Goal: Information Seeking & Learning: Learn about a topic

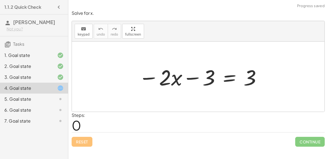
click at [54, 97] on div at bounding box center [55, 99] width 15 height 7
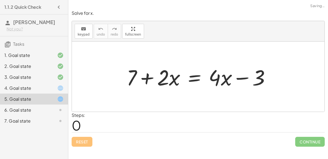
click at [40, 87] on div "4. Goal state" at bounding box center [26, 88] width 44 height 7
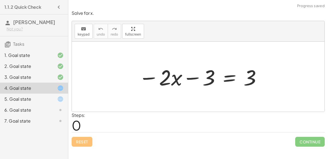
click at [60, 115] on div "5. Goal state" at bounding box center [34, 120] width 68 height 11
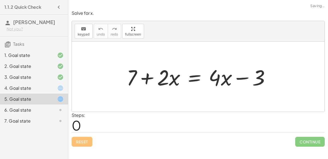
click at [192, 77] on div at bounding box center [200, 77] width 153 height 28
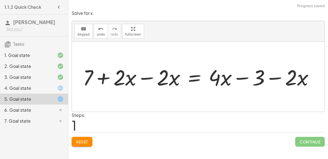
click at [145, 76] on div at bounding box center [200, 77] width 240 height 28
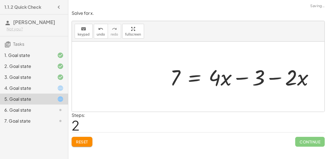
click at [276, 77] on div at bounding box center [243, 77] width 153 height 28
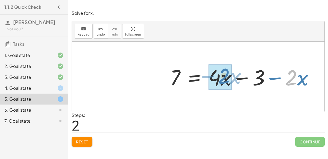
drag, startPoint x: 289, startPoint y: 76, endPoint x: 222, endPoint y: 74, distance: 67.2
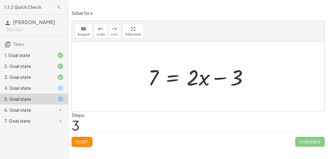
click at [172, 75] on div at bounding box center [200, 77] width 110 height 28
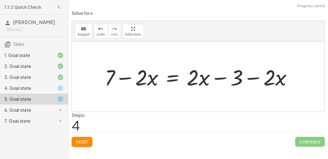
click at [196, 76] on div at bounding box center [200, 77] width 197 height 28
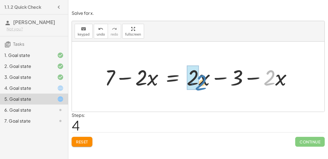
drag, startPoint x: 265, startPoint y: 74, endPoint x: 197, endPoint y: 78, distance: 68.4
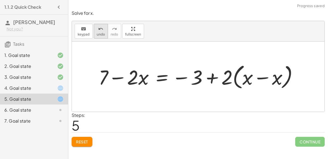
click at [98, 34] on span "undo" at bounding box center [101, 35] width 8 height 4
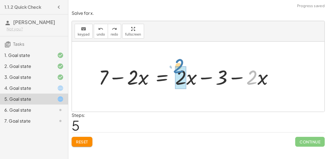
drag, startPoint x: 255, startPoint y: 76, endPoint x: 182, endPoint y: 65, distance: 73.8
click at [182, 65] on div at bounding box center [188, 76] width 184 height 26
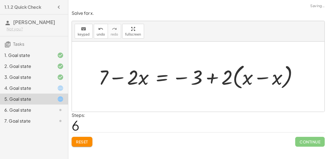
click at [252, 80] on div at bounding box center [200, 76] width 209 height 29
click at [245, 77] on div at bounding box center [200, 76] width 209 height 29
click at [264, 82] on div at bounding box center [200, 76] width 209 height 29
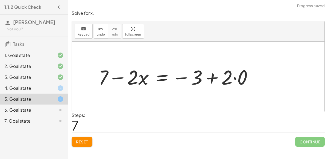
click at [230, 78] on div at bounding box center [178, 76] width 164 height 26
click at [233, 79] on div at bounding box center [178, 76] width 164 height 26
click at [213, 75] on div at bounding box center [170, 76] width 148 height 26
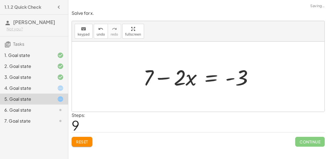
click at [163, 76] on div at bounding box center [200, 77] width 120 height 28
click at [212, 79] on div at bounding box center [200, 77] width 120 height 28
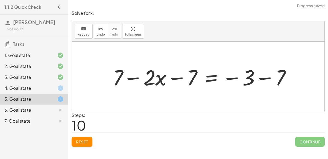
click at [181, 78] on div at bounding box center [203, 77] width 187 height 28
click at [98, 29] on icon "undo" at bounding box center [100, 29] width 5 height 7
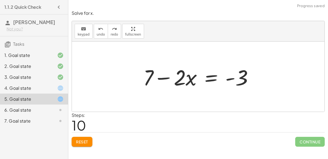
click at [206, 80] on div at bounding box center [200, 77] width 120 height 28
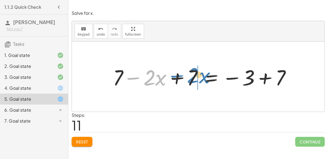
drag, startPoint x: 124, startPoint y: 76, endPoint x: 168, endPoint y: 74, distance: 44.0
click at [168, 74] on div at bounding box center [203, 77] width 187 height 28
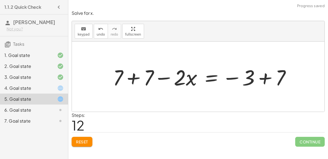
click at [139, 75] on div at bounding box center [203, 77] width 187 height 28
click at [168, 82] on div at bounding box center [214, 77] width 166 height 28
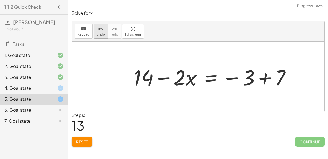
click at [97, 36] on span "undo" at bounding box center [101, 35] width 8 height 4
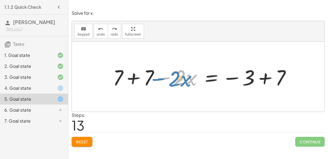
drag, startPoint x: 163, startPoint y: 77, endPoint x: 159, endPoint y: 78, distance: 4.3
click at [159, 78] on div at bounding box center [203, 77] width 187 height 28
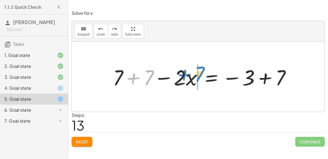
drag, startPoint x: 149, startPoint y: 72, endPoint x: 200, endPoint y: 69, distance: 50.9
click at [200, 69] on div at bounding box center [203, 77] width 187 height 28
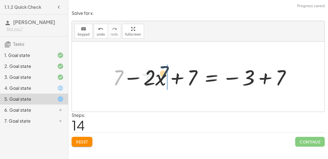
drag, startPoint x: 121, startPoint y: 73, endPoint x: 167, endPoint y: 69, distance: 46.6
click at [167, 69] on div at bounding box center [203, 77] width 187 height 28
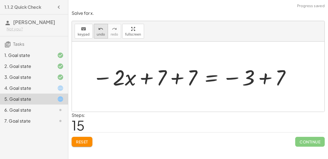
click at [98, 31] on icon "undo" at bounding box center [100, 29] width 5 height 7
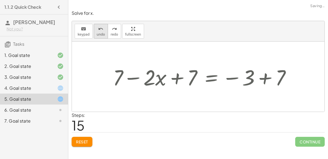
click at [98, 31] on icon "undo" at bounding box center [100, 29] width 5 height 7
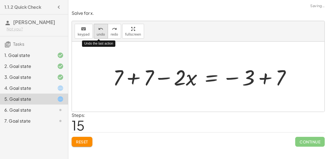
click at [98, 31] on icon "undo" at bounding box center [100, 29] width 5 height 7
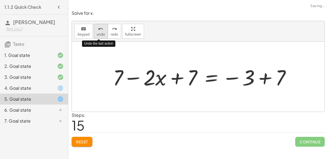
click at [98, 31] on icon "undo" at bounding box center [100, 29] width 5 height 7
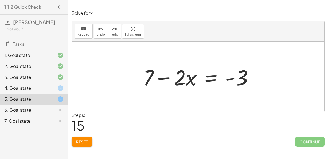
click at [210, 79] on div at bounding box center [200, 77] width 120 height 28
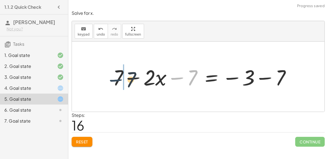
drag, startPoint x: 176, startPoint y: 76, endPoint x: 114, endPoint y: 77, distance: 61.7
click at [114, 77] on div at bounding box center [203, 77] width 187 height 28
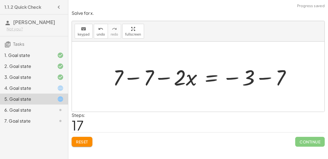
click at [123, 76] on div at bounding box center [203, 77] width 187 height 28
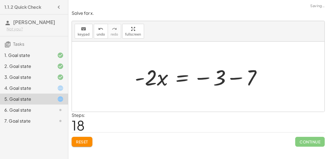
click at [236, 79] on div at bounding box center [200, 77] width 136 height 28
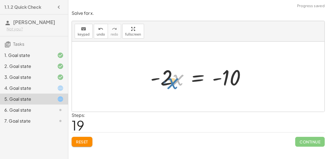
drag, startPoint x: 176, startPoint y: 81, endPoint x: 174, endPoint y: 75, distance: 5.9
click at [174, 75] on div at bounding box center [199, 77] width 105 height 28
click at [44, 108] on div "6. Goal state" at bounding box center [26, 110] width 44 height 7
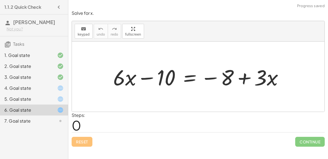
click at [193, 79] on div at bounding box center [200, 77] width 180 height 28
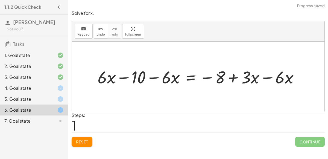
click at [271, 77] on div at bounding box center [200, 76] width 211 height 22
click at [134, 79] on div at bounding box center [183, 76] width 177 height 22
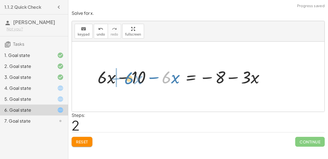
drag, startPoint x: 165, startPoint y: 82, endPoint x: 128, endPoint y: 82, distance: 37.4
click at [128, 82] on div at bounding box center [183, 76] width 177 height 22
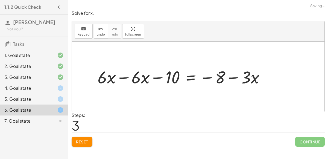
click at [128, 82] on div at bounding box center [183, 76] width 177 height 22
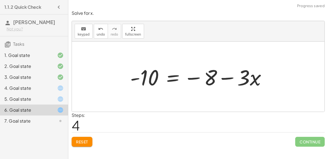
click at [174, 76] on div at bounding box center [200, 77] width 146 height 28
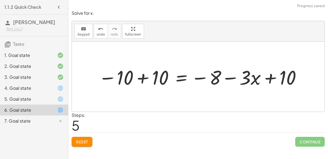
click at [142, 76] on div at bounding box center [200, 77] width 209 height 26
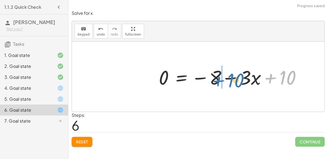
drag, startPoint x: 267, startPoint y: 81, endPoint x: 214, endPoint y: 84, distance: 53.6
click at [214, 84] on div at bounding box center [232, 77] width 152 height 26
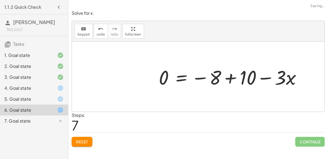
click at [211, 81] on div at bounding box center [232, 77] width 152 height 26
click at [225, 78] on div at bounding box center [232, 77] width 152 height 26
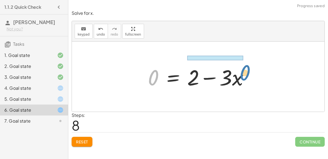
drag, startPoint x: 151, startPoint y: 76, endPoint x: 242, endPoint y: 73, distance: 91.3
click at [242, 73] on div at bounding box center [200, 77] width 110 height 28
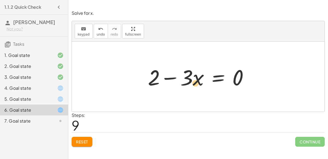
drag, startPoint x: 194, startPoint y: 77, endPoint x: 193, endPoint y: 84, distance: 7.2
click at [193, 84] on div at bounding box center [200, 77] width 110 height 28
click at [35, 119] on div "7. Goal state" at bounding box center [26, 120] width 44 height 7
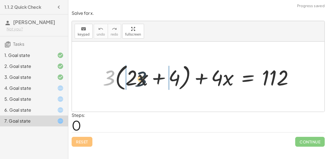
drag, startPoint x: 114, startPoint y: 76, endPoint x: 147, endPoint y: 78, distance: 33.6
click at [147, 78] on div at bounding box center [200, 76] width 200 height 31
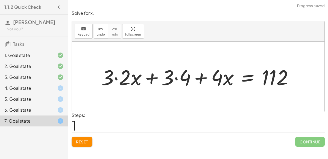
click at [181, 78] on div at bounding box center [200, 77] width 202 height 28
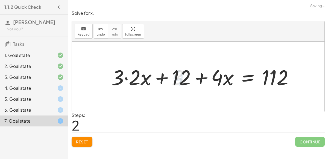
click at [131, 76] on div at bounding box center [205, 77] width 192 height 28
click at [243, 75] on div at bounding box center [213, 77] width 175 height 28
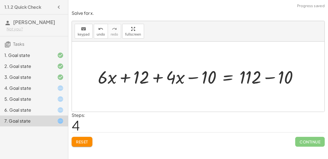
click at [274, 74] on div at bounding box center [200, 76] width 210 height 23
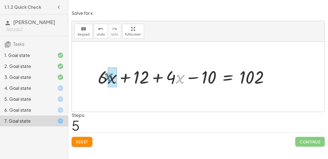
drag, startPoint x: 178, startPoint y: 75, endPoint x: 106, endPoint y: 73, distance: 71.6
click at [106, 73] on div at bounding box center [185, 76] width 181 height 23
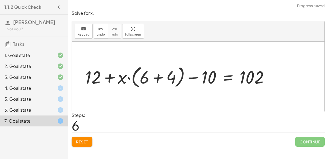
click at [145, 76] on div at bounding box center [179, 76] width 194 height 26
click at [156, 82] on div at bounding box center [179, 76] width 194 height 26
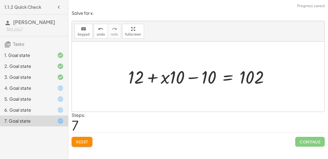
click at [167, 79] on div at bounding box center [200, 76] width 151 height 23
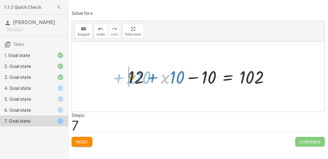
drag, startPoint x: 163, startPoint y: 79, endPoint x: 126, endPoint y: 80, distance: 36.6
click at [126, 80] on div at bounding box center [200, 76] width 151 height 23
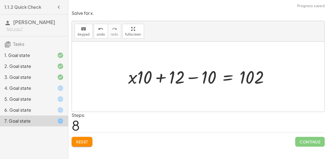
click at [141, 79] on div at bounding box center [200, 76] width 151 height 23
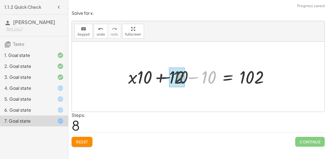
drag, startPoint x: 207, startPoint y: 76, endPoint x: 178, endPoint y: 77, distance: 29.5
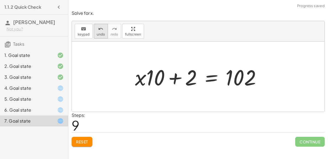
click at [98, 34] on span "undo" at bounding box center [101, 35] width 8 height 4
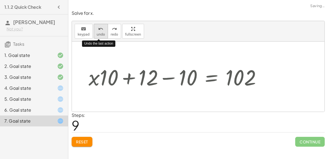
click at [98, 34] on span "undo" at bounding box center [101, 35] width 8 height 4
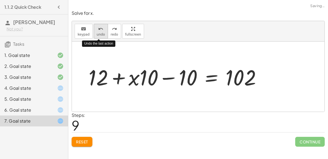
click at [98, 34] on span "undo" at bounding box center [101, 35] width 8 height 4
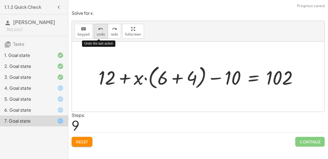
click at [102, 35] on button "undo undo" at bounding box center [101, 31] width 14 height 15
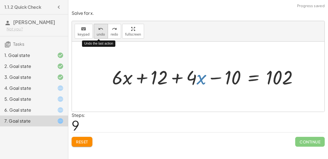
click at [102, 35] on button "undo undo" at bounding box center [101, 31] width 14 height 15
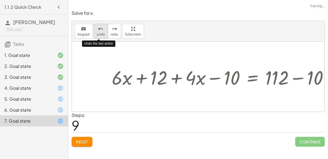
click at [102, 35] on button "undo undo" at bounding box center [101, 31] width 14 height 15
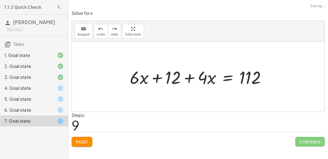
click at [91, 143] on button "Reset" at bounding box center [82, 142] width 21 height 10
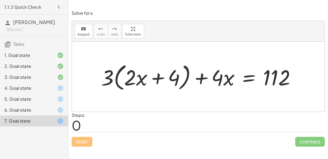
drag, startPoint x: 95, startPoint y: 72, endPoint x: 123, endPoint y: 69, distance: 28.9
click at [123, 69] on div "+ · 3 · ( + · 2 · x + 4 ) + · 4 · x = 112" at bounding box center [198, 77] width 211 height 34
drag, startPoint x: 109, startPoint y: 75, endPoint x: 140, endPoint y: 72, distance: 31.0
click at [140, 72] on div at bounding box center [200, 76] width 204 height 31
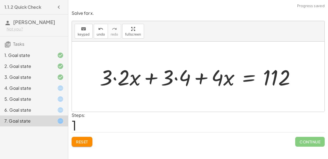
click at [170, 79] on div at bounding box center [199, 77] width 205 height 28
click at [122, 76] on div at bounding box center [199, 77] width 205 height 28
click at [173, 85] on div at bounding box center [208, 77] width 188 height 28
click at [173, 82] on div at bounding box center [208, 77] width 188 height 28
click at [50, 90] on div at bounding box center [55, 88] width 15 height 7
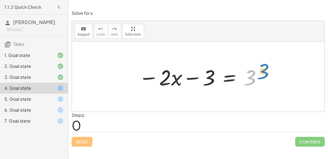
drag, startPoint x: 247, startPoint y: 80, endPoint x: 252, endPoint y: 78, distance: 4.5
click at [252, 78] on div at bounding box center [200, 77] width 129 height 28
click at [232, 78] on div at bounding box center [200, 77] width 129 height 28
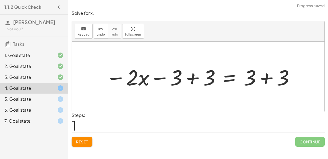
click at [196, 81] on div at bounding box center [200, 77] width 194 height 28
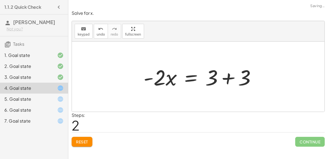
click at [255, 81] on div at bounding box center [202, 77] width 122 height 28
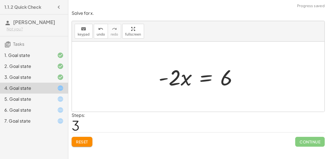
click at [54, 101] on div at bounding box center [55, 99] width 15 height 7
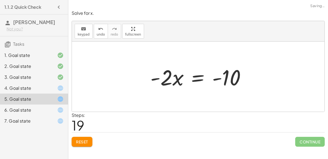
click at [52, 113] on div at bounding box center [55, 110] width 15 height 7
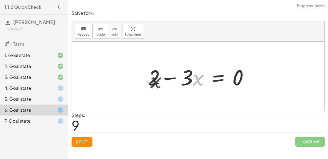
drag, startPoint x: 198, startPoint y: 79, endPoint x: 155, endPoint y: 84, distance: 43.2
click at [155, 84] on div at bounding box center [200, 77] width 110 height 28
click at [99, 34] on span "undo" at bounding box center [101, 35] width 8 height 4
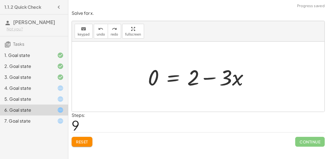
click at [88, 138] on button "Reset" at bounding box center [82, 142] width 21 height 10
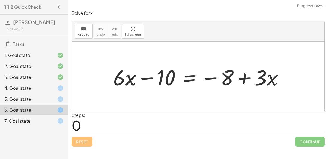
click at [60, 119] on icon at bounding box center [60, 120] width 7 height 7
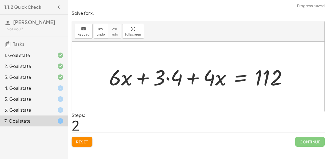
click at [162, 76] on div at bounding box center [200, 77] width 188 height 28
click at [171, 79] on div at bounding box center [200, 77] width 188 height 28
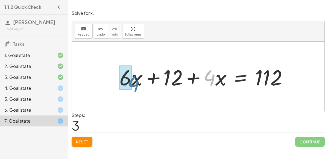
drag, startPoint x: 209, startPoint y: 76, endPoint x: 133, endPoint y: 82, distance: 76.2
click at [133, 82] on div at bounding box center [206, 77] width 178 height 28
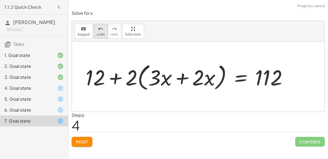
click at [99, 36] on span "undo" at bounding box center [101, 35] width 8 height 4
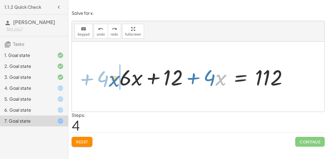
drag, startPoint x: 217, startPoint y: 76, endPoint x: 111, endPoint y: 77, distance: 106.5
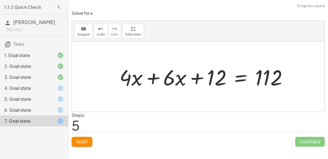
click at [147, 77] on div at bounding box center [206, 77] width 178 height 28
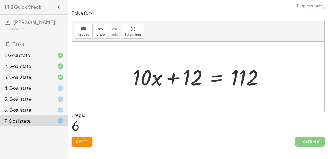
click at [216, 75] on div at bounding box center [200, 77] width 140 height 28
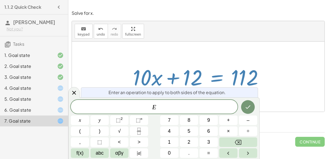
click at [51, 85] on div at bounding box center [55, 88] width 15 height 7
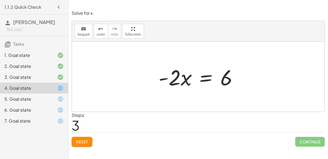
click at [203, 80] on div at bounding box center [200, 77] width 89 height 28
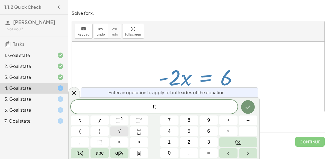
click at [114, 132] on button "√" at bounding box center [119, 131] width 18 height 10
click at [136, 133] on icon "Fraction" at bounding box center [138, 131] width 7 height 7
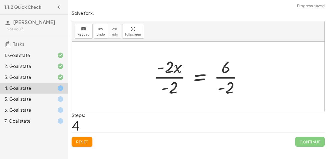
click at [218, 87] on div at bounding box center [200, 76] width 99 height 42
click at [177, 79] on div at bounding box center [200, 76] width 99 height 42
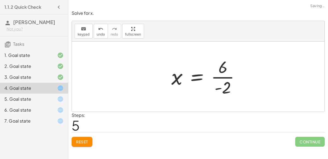
click at [226, 81] on div at bounding box center [208, 76] width 78 height 42
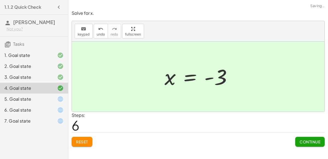
click at [34, 98] on div "5. Goal state" at bounding box center [26, 99] width 44 height 7
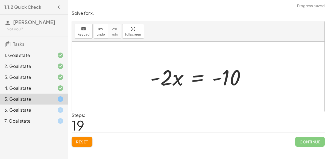
click at [198, 76] on div at bounding box center [199, 77] width 105 height 28
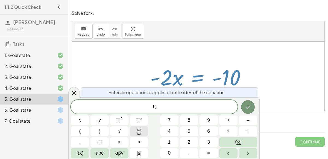
click at [144, 130] on button "Fraction" at bounding box center [139, 131] width 18 height 10
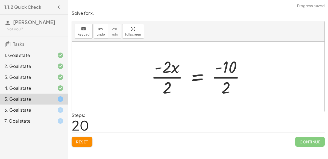
click at [222, 88] on div at bounding box center [200, 76] width 104 height 42
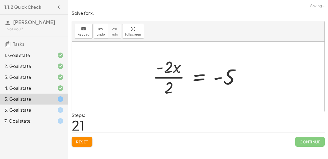
click at [166, 70] on div at bounding box center [198, 76] width 97 height 42
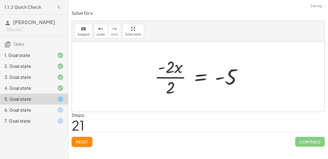
click at [170, 83] on div at bounding box center [200, 76] width 97 height 42
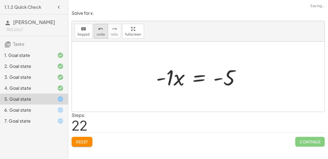
click at [100, 34] on span "undo" at bounding box center [101, 35] width 8 height 4
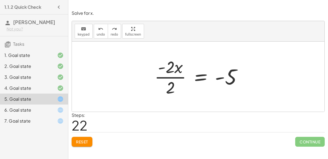
click at [162, 68] on div at bounding box center [200, 76] width 97 height 42
click at [173, 73] on div at bounding box center [200, 76] width 97 height 42
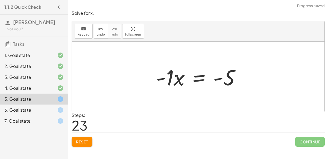
click at [163, 76] on div at bounding box center [200, 77] width 94 height 28
click at [202, 78] on div at bounding box center [200, 77] width 94 height 28
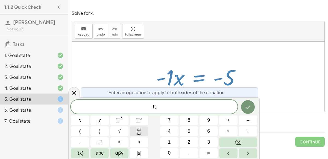
click at [139, 133] on icon "Fraction" at bounding box center [138, 131] width 7 height 7
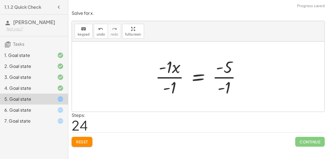
click at [220, 83] on div at bounding box center [200, 76] width 96 height 42
click at [180, 78] on div at bounding box center [200, 76] width 96 height 42
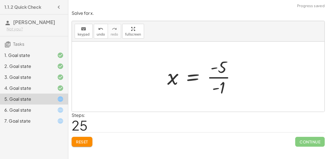
click at [221, 82] on div at bounding box center [203, 76] width 78 height 42
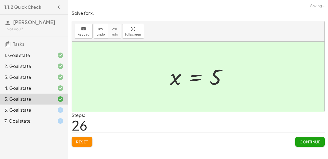
click at [35, 109] on div "6. Goal state" at bounding box center [26, 110] width 44 height 7
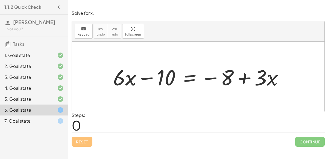
click at [185, 80] on div at bounding box center [200, 77] width 180 height 28
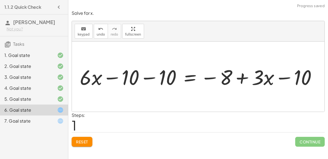
click at [152, 84] on div at bounding box center [199, 76] width 210 height 23
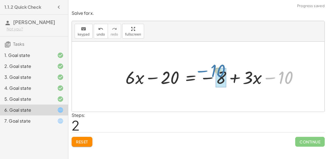
drag, startPoint x: 287, startPoint y: 76, endPoint x: 219, endPoint y: 70, distance: 68.1
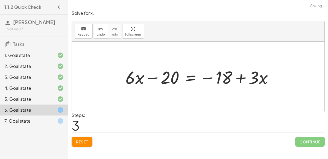
click at [225, 79] on div at bounding box center [201, 76] width 157 height 23
click at [99, 28] on icon "undo" at bounding box center [100, 29] width 5 height 7
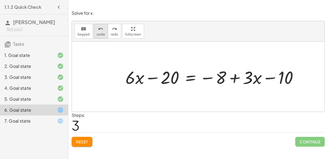
click at [94, 36] on button "undo undo" at bounding box center [101, 31] width 14 height 15
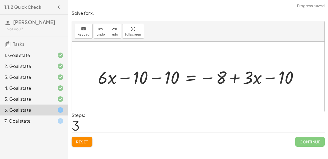
click at [82, 140] on span "Reset" at bounding box center [82, 141] width 12 height 5
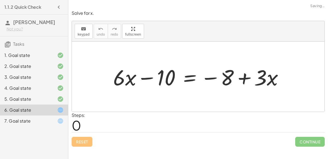
click at [190, 78] on div at bounding box center [200, 77] width 180 height 28
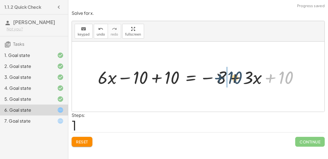
drag, startPoint x: 277, startPoint y: 76, endPoint x: 223, endPoint y: 76, distance: 53.5
click at [223, 76] on div at bounding box center [200, 76] width 210 height 23
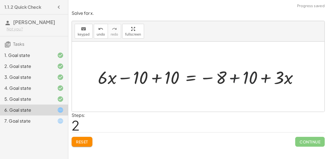
click at [221, 77] on div at bounding box center [200, 76] width 210 height 23
click at [225, 79] on div at bounding box center [200, 76] width 210 height 23
click at [230, 78] on div at bounding box center [200, 76] width 210 height 23
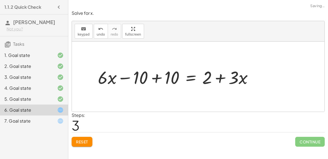
click at [46, 123] on div "7. Goal state" at bounding box center [26, 120] width 44 height 7
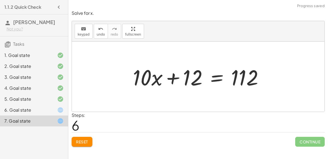
click at [214, 78] on div at bounding box center [200, 77] width 140 height 28
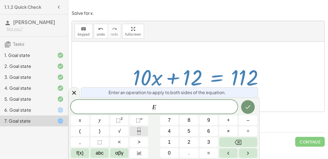
click at [144, 131] on button "Fraction" at bounding box center [139, 131] width 18 height 10
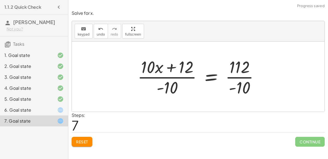
click at [172, 89] on div at bounding box center [200, 76] width 131 height 42
click at [167, 66] on div at bounding box center [200, 76] width 131 height 42
drag, startPoint x: 159, startPoint y: 70, endPoint x: 170, endPoint y: 89, distance: 21.9
click at [170, 89] on div at bounding box center [200, 76] width 131 height 42
click at [241, 73] on div at bounding box center [200, 76] width 131 height 42
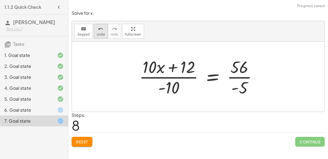
click at [94, 27] on button "undo undo" at bounding box center [101, 31] width 14 height 15
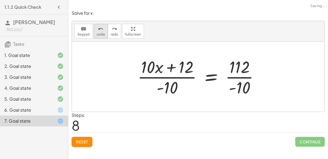
click at [101, 31] on icon "undo" at bounding box center [100, 29] width 5 height 7
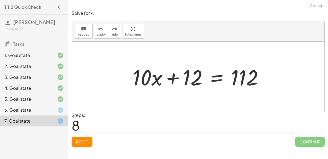
click at [214, 82] on div at bounding box center [200, 77] width 140 height 28
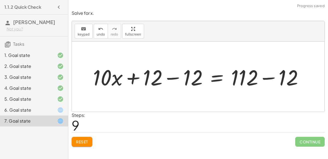
click at [177, 82] on div at bounding box center [200, 77] width 220 height 28
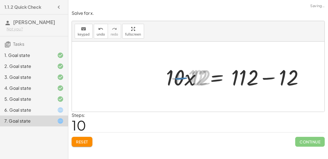
click at [266, 79] on div at bounding box center [240, 77] width 140 height 28
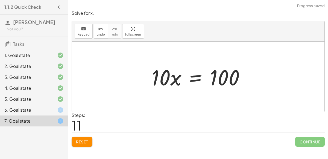
click at [195, 80] on div at bounding box center [200, 77] width 102 height 28
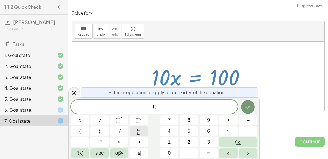
click at [139, 133] on icon "Fraction" at bounding box center [138, 131] width 7 height 7
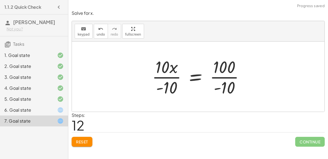
click at [218, 92] on div at bounding box center [200, 76] width 102 height 42
click at [220, 82] on div at bounding box center [200, 76] width 102 height 42
click at [164, 73] on div at bounding box center [200, 76] width 102 height 42
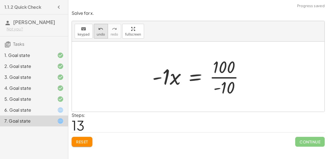
click at [101, 33] on span "undo" at bounding box center [101, 35] width 8 height 4
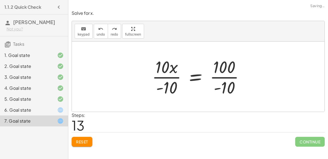
click at [172, 84] on div at bounding box center [200, 76] width 102 height 42
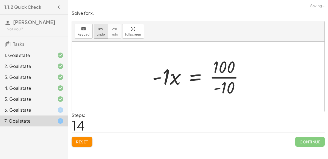
click at [102, 28] on button "undo undo" at bounding box center [101, 31] width 14 height 15
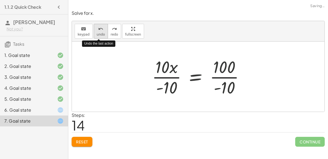
click at [102, 28] on button "undo undo" at bounding box center [101, 31] width 14 height 15
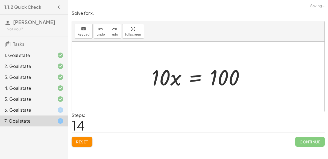
click at [196, 76] on div at bounding box center [200, 77] width 102 height 28
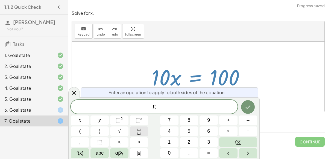
click at [138, 132] on icon "Fraction" at bounding box center [138, 131] width 7 height 7
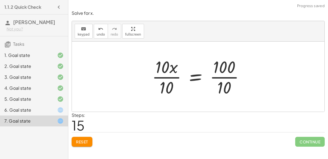
click at [223, 79] on div at bounding box center [200, 76] width 102 height 42
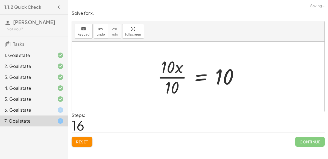
click at [174, 72] on div at bounding box center [200, 76] width 91 height 42
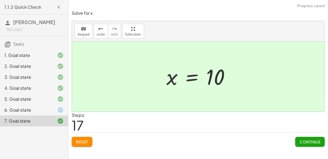
click at [26, 111] on div "6. Goal state" at bounding box center [26, 110] width 44 height 7
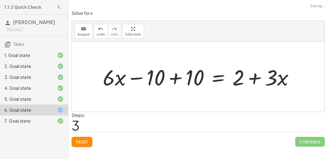
click at [171, 86] on div at bounding box center [200, 77] width 201 height 28
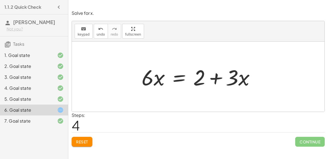
click at [179, 77] on div at bounding box center [200, 77] width 123 height 28
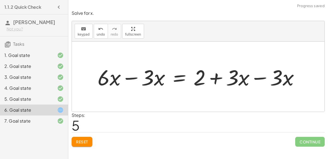
click at [141, 73] on div at bounding box center [200, 77] width 211 height 28
click at [251, 71] on div at bounding box center [221, 77] width 167 height 28
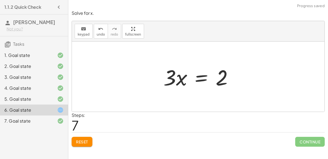
click at [199, 80] on div at bounding box center [200, 77] width 79 height 28
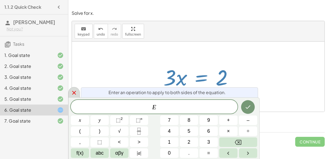
click at [72, 93] on icon at bounding box center [74, 92] width 7 height 7
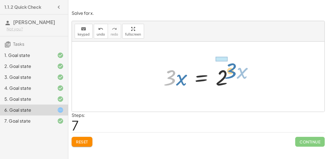
drag, startPoint x: 168, startPoint y: 75, endPoint x: 229, endPoint y: 68, distance: 61.0
click at [229, 68] on div at bounding box center [200, 77] width 79 height 28
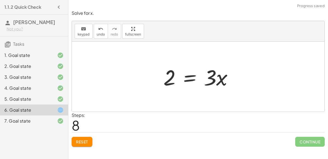
click at [191, 76] on div at bounding box center [200, 77] width 79 height 28
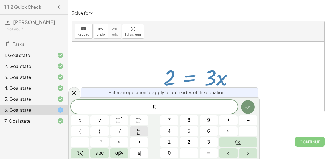
click at [143, 128] on button "Fraction" at bounding box center [139, 131] width 18 height 10
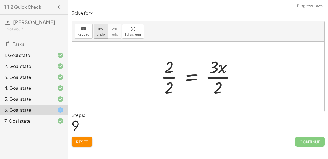
click at [98, 36] on button "undo undo" at bounding box center [101, 31] width 14 height 15
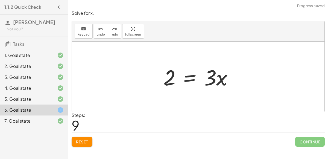
click at [185, 77] on div at bounding box center [200, 77] width 79 height 28
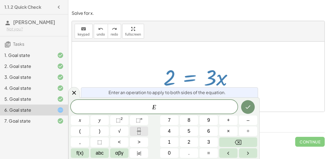
click at [139, 133] on icon "Fraction" at bounding box center [138, 131] width 7 height 7
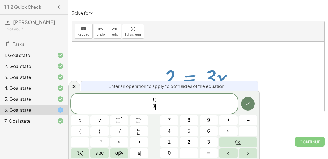
click at [245, 104] on icon "Done" at bounding box center [247, 103] width 7 height 7
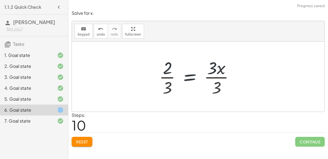
click at [213, 78] on div at bounding box center [198, 76] width 85 height 42
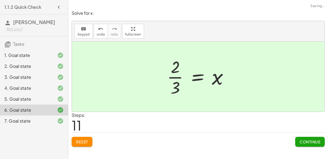
click at [173, 76] on div at bounding box center [199, 76] width 71 height 42
